Goal: Transaction & Acquisition: Book appointment/travel/reservation

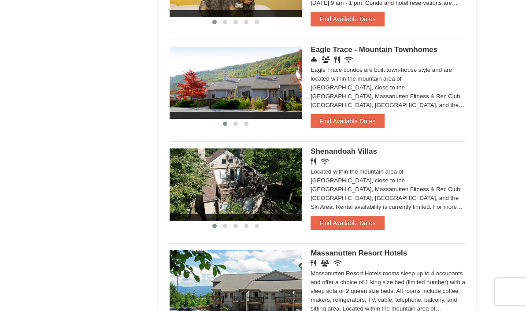
scroll to position [583, 0]
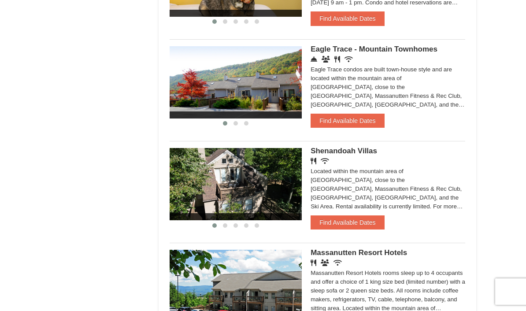
click at [372, 127] on button "Find Available Dates" at bounding box center [348, 121] width 74 height 14
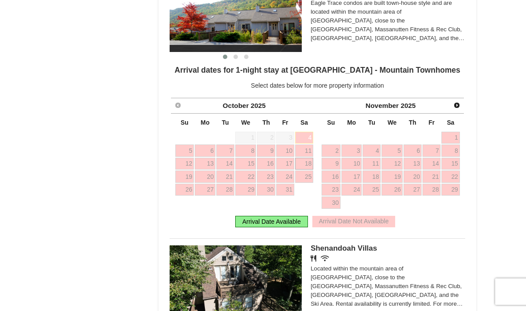
scroll to position [650, 0]
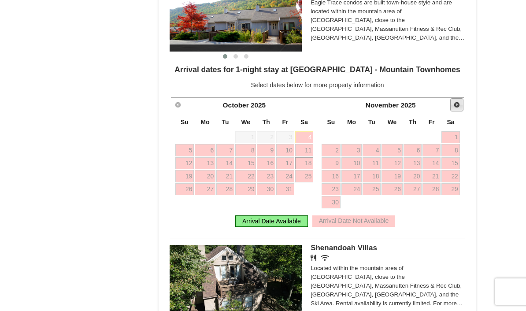
click at [459, 106] on span "Next" at bounding box center [457, 104] width 7 height 7
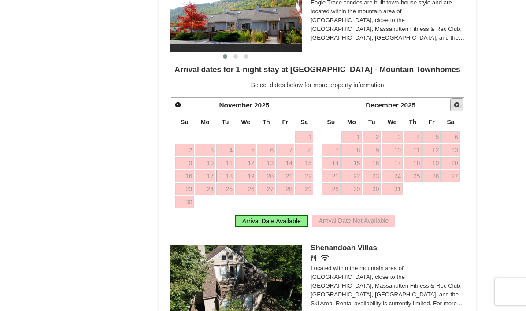
click at [455, 108] on span "Next" at bounding box center [457, 104] width 7 height 7
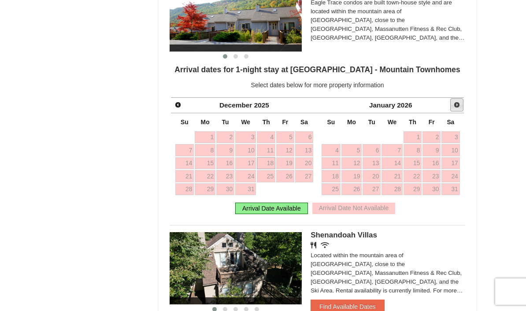
click at [457, 107] on span "Next" at bounding box center [457, 104] width 7 height 7
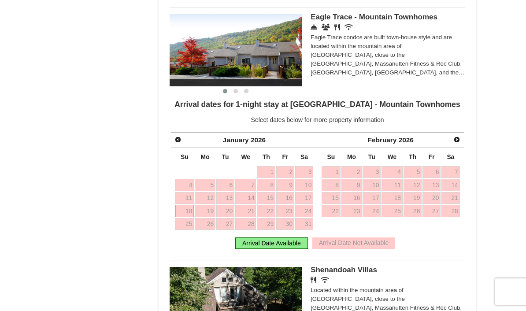
scroll to position [617, 0]
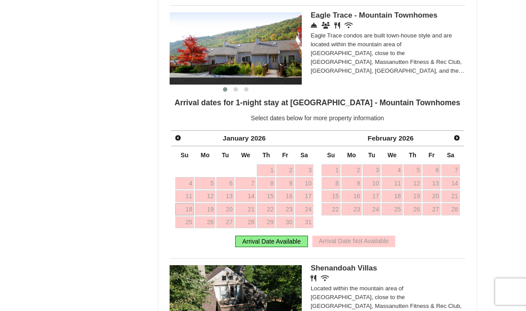
click at [451, 144] on link "Next" at bounding box center [457, 138] width 12 height 12
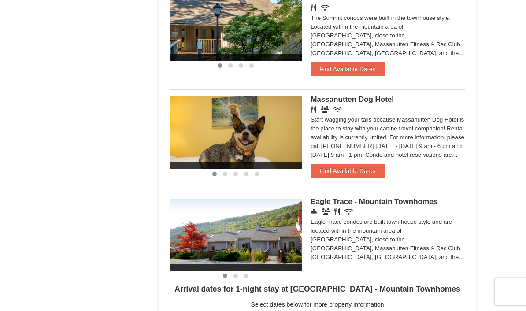
scroll to position [418, 0]
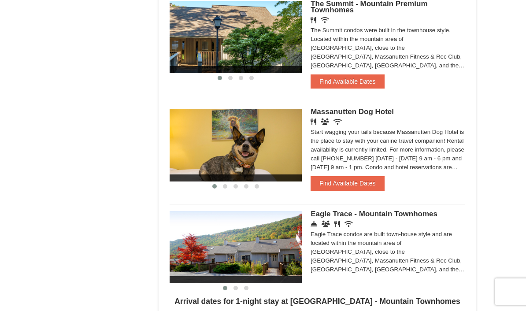
click at [368, 184] on button "Find Available Dates" at bounding box center [348, 183] width 74 height 14
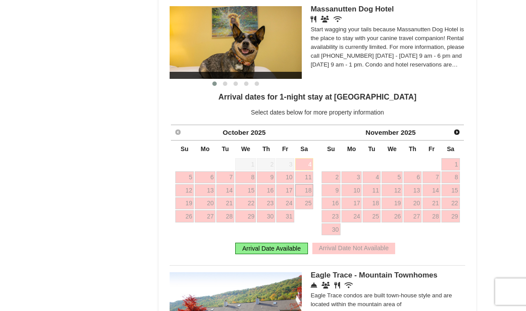
scroll to position [522, 0]
click at [460, 130] on span "Next" at bounding box center [457, 131] width 7 height 7
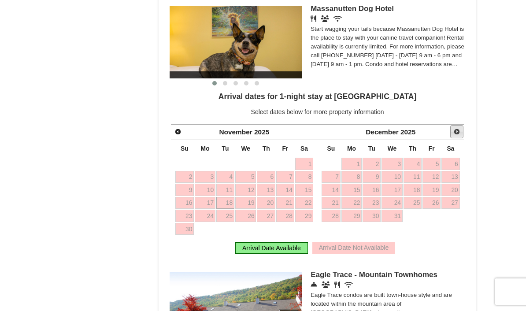
click at [460, 132] on span "Next" at bounding box center [457, 131] width 7 height 7
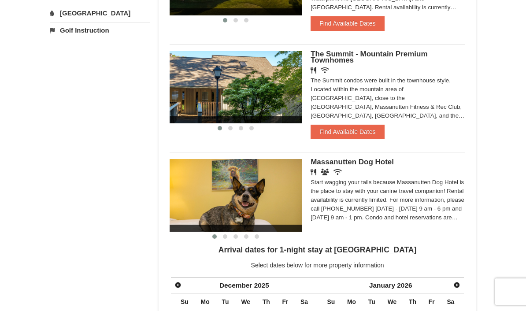
scroll to position [367, 0]
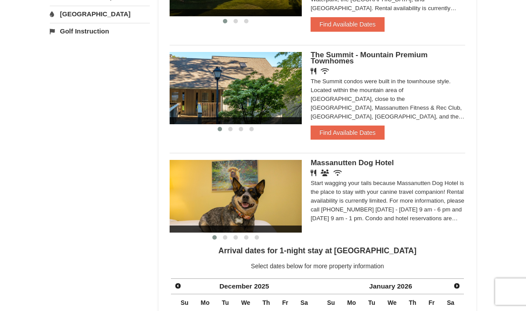
click at [370, 136] on button "Find Available Dates" at bounding box center [348, 133] width 74 height 14
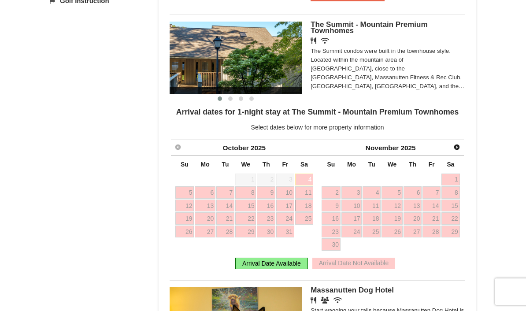
scroll to position [399, 0]
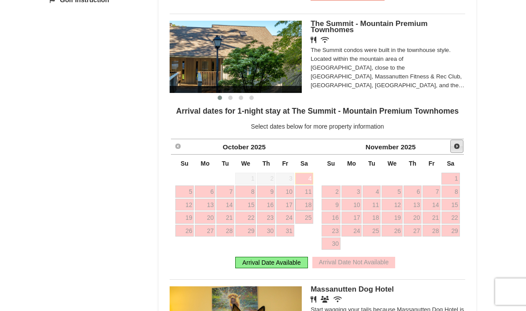
click at [459, 147] on span "Next" at bounding box center [457, 146] width 7 height 7
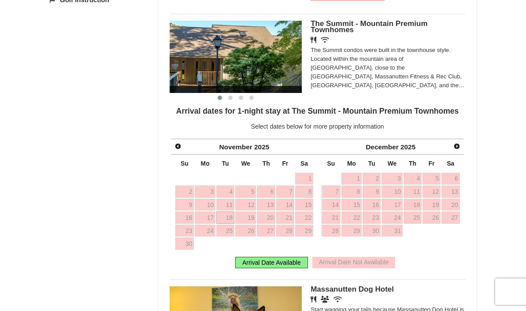
click at [455, 144] on span "Next" at bounding box center [457, 146] width 7 height 7
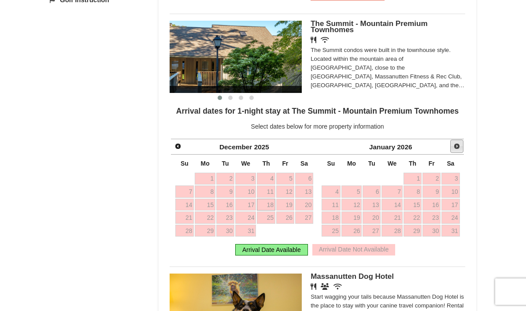
click at [460, 144] on span "Next" at bounding box center [457, 146] width 7 height 7
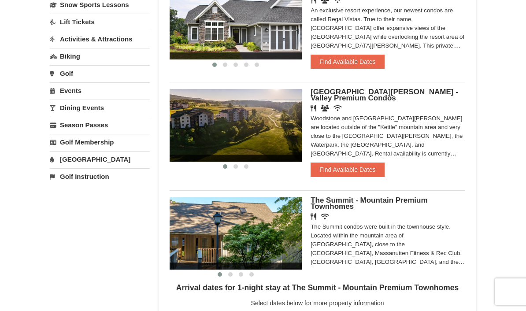
scroll to position [215, 0]
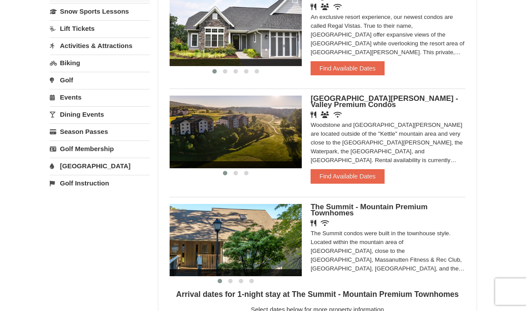
click at [367, 177] on button "Find Available Dates" at bounding box center [348, 176] width 74 height 14
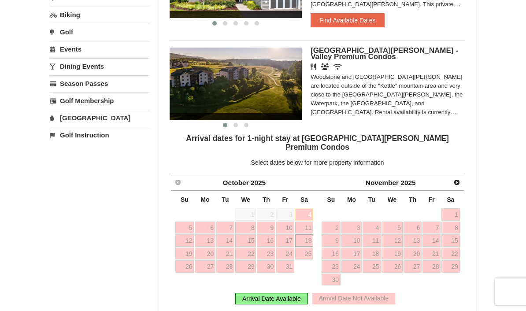
scroll to position [264, 0]
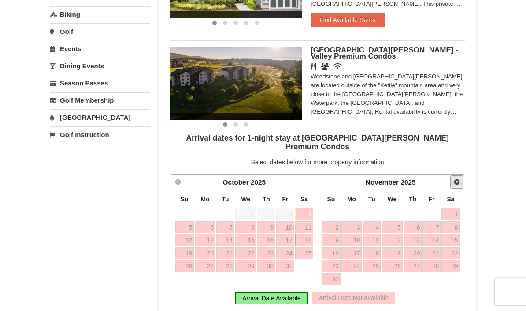
click at [459, 179] on span "Next" at bounding box center [457, 182] width 7 height 7
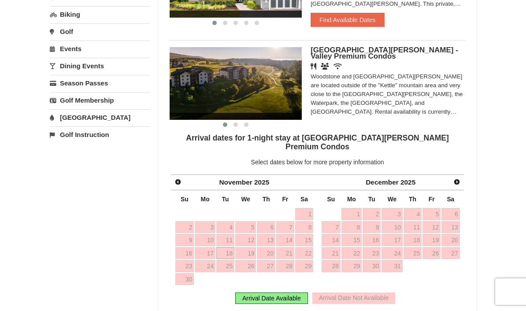
click at [463, 176] on link "Next" at bounding box center [457, 182] width 12 height 12
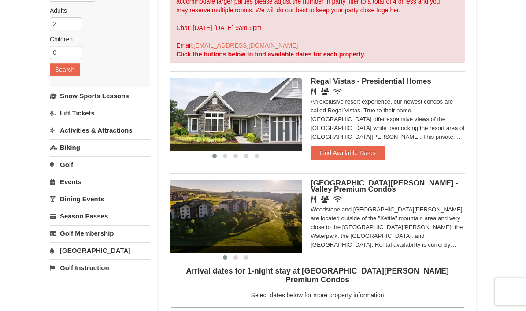
scroll to position [127, 0]
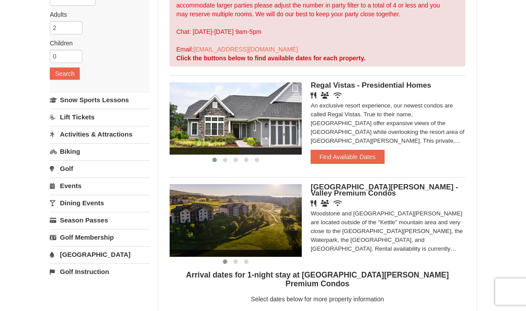
click at [373, 152] on button "Find Available Dates" at bounding box center [348, 157] width 74 height 14
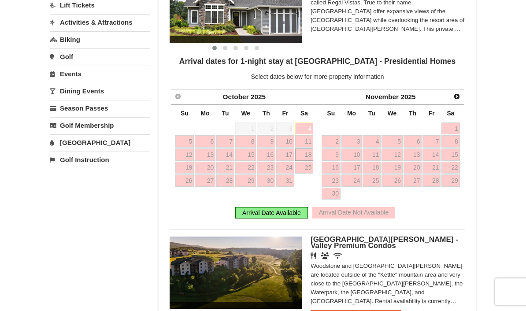
scroll to position [244, 0]
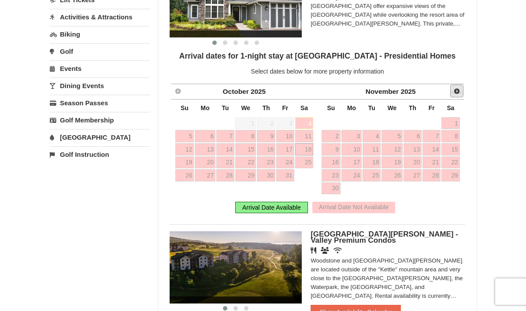
click at [461, 92] on link "Next" at bounding box center [457, 91] width 13 height 13
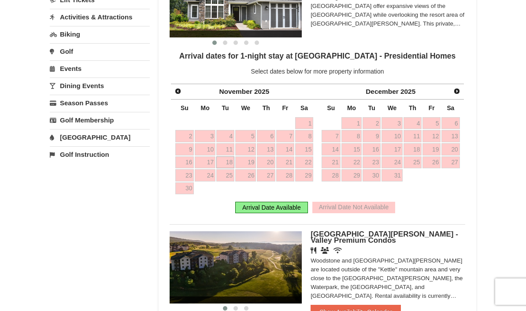
click at [459, 90] on span "Next" at bounding box center [457, 91] width 7 height 7
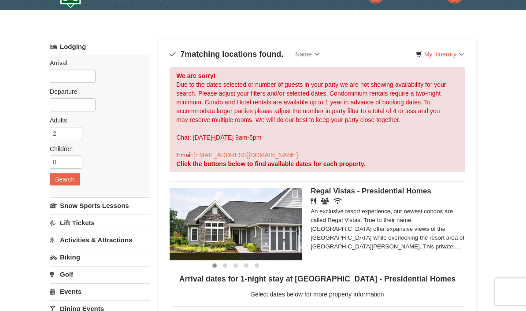
scroll to position [0, 0]
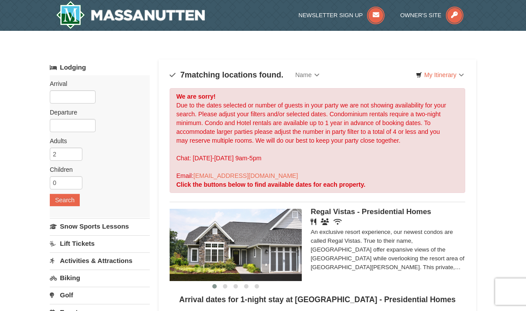
click at [58, 197] on button "Search" at bounding box center [65, 200] width 30 height 12
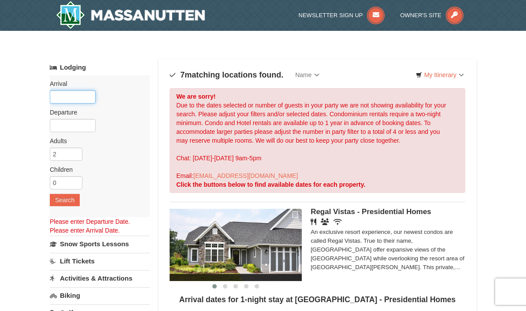
click at [59, 97] on input "text" at bounding box center [73, 96] width 46 height 13
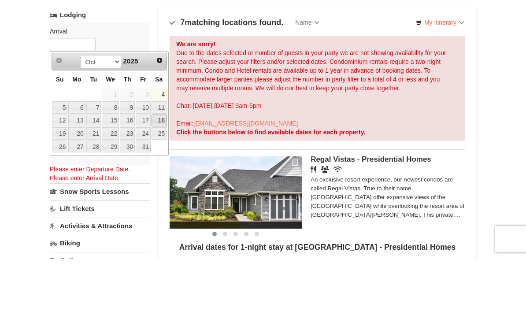
click at [159, 167] on link "18" at bounding box center [159, 173] width 15 height 12
type input "[DATE]"
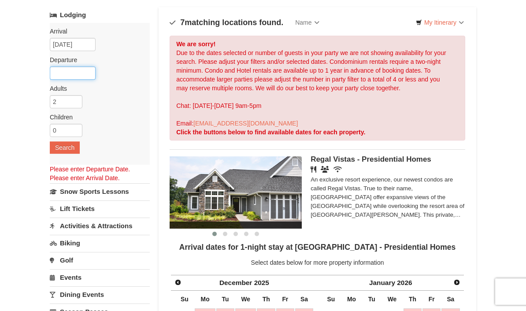
click at [72, 68] on input "text" at bounding box center [73, 73] width 46 height 13
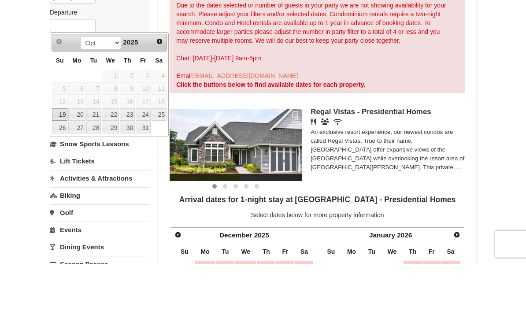
click at [58, 156] on link "19" at bounding box center [59, 162] width 15 height 12
type input "[DATE]"
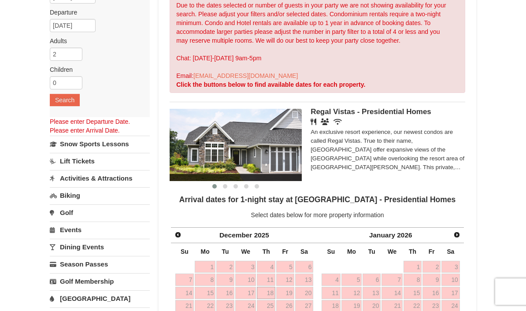
click at [60, 101] on button "Search" at bounding box center [65, 100] width 30 height 12
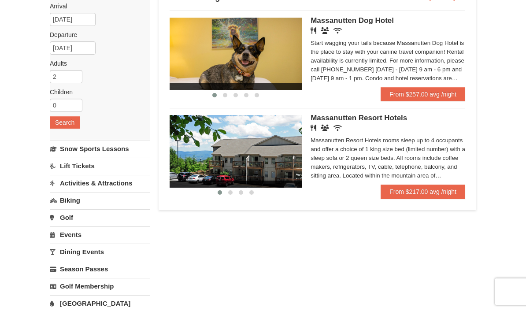
scroll to position [80, 0]
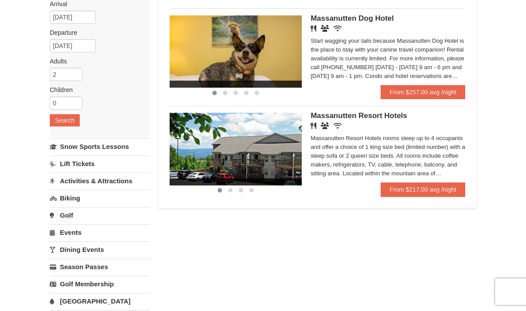
click at [422, 195] on link "From $217.00 avg /night" at bounding box center [423, 190] width 85 height 14
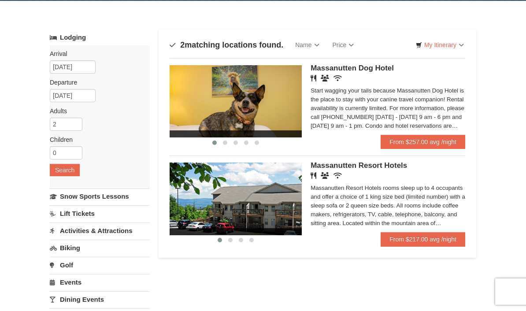
scroll to position [30, 0]
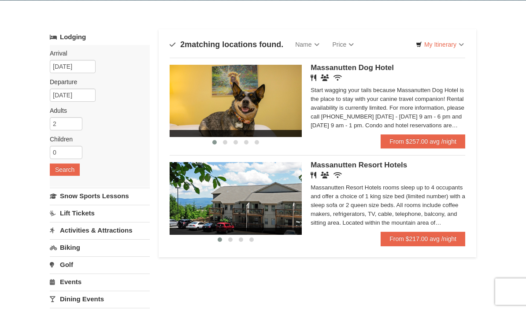
click at [424, 242] on link "From $217.00 avg /night" at bounding box center [423, 239] width 85 height 14
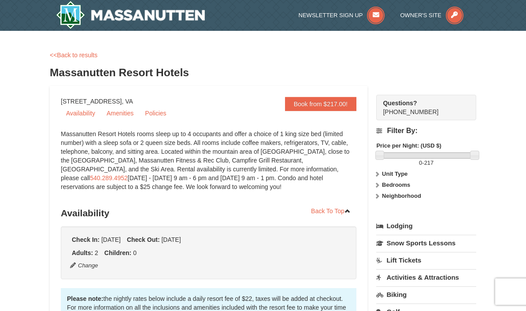
click at [76, 13] on img at bounding box center [130, 15] width 149 height 28
